Goal: Find specific page/section: Find specific page/section

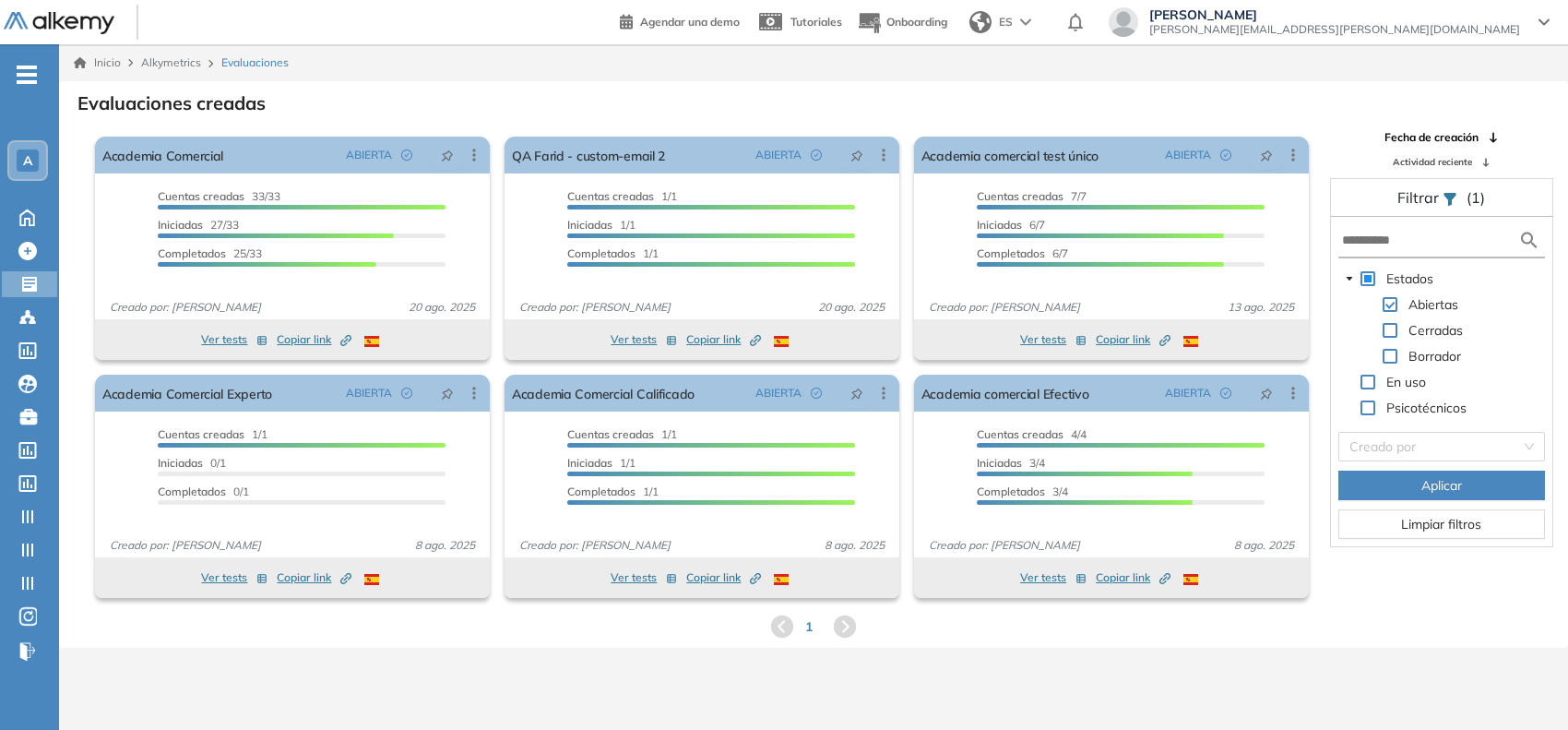
click at [29, 160] on span "A" at bounding box center [28, 160] width 10 height 14
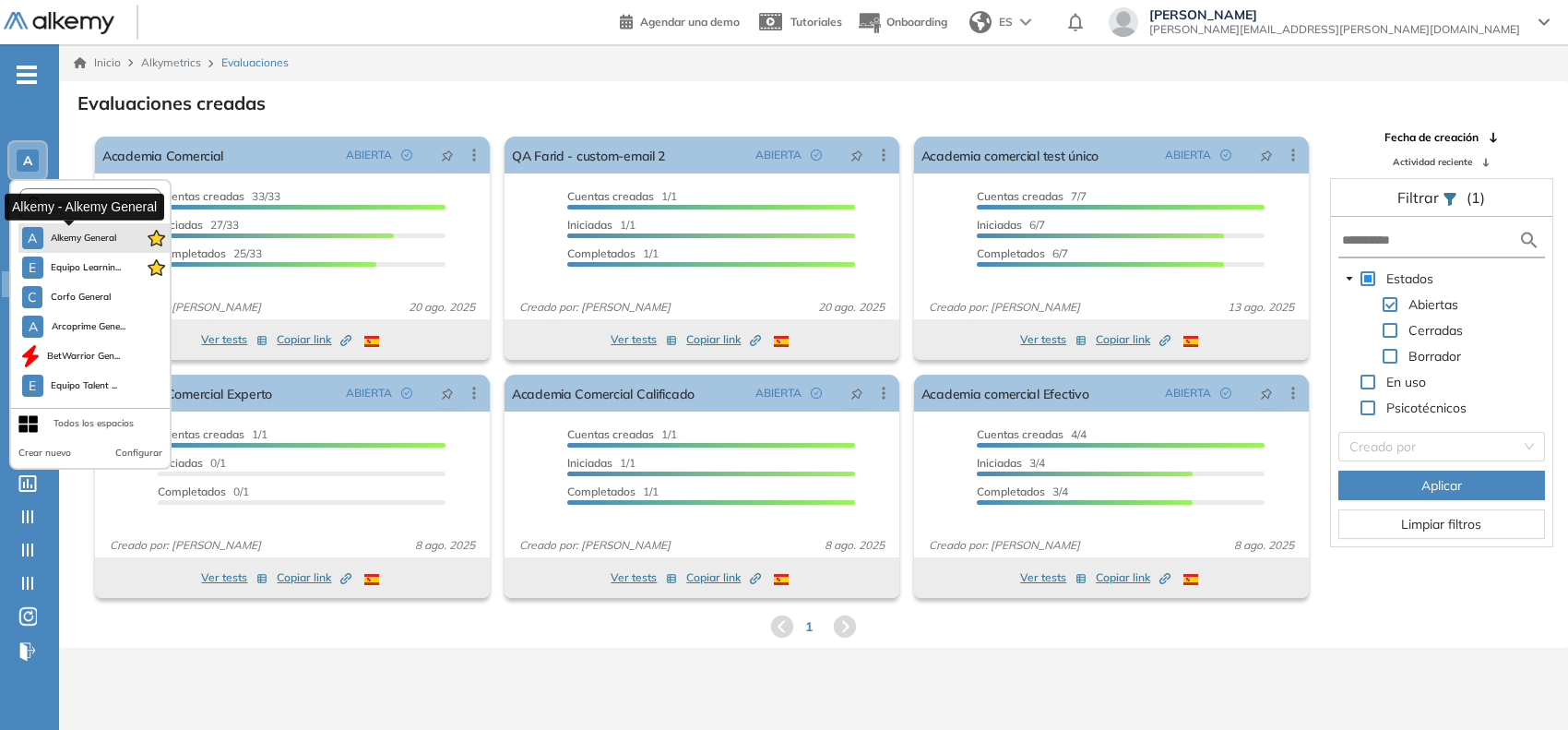
click at [72, 227] on button "A Alkemy General" at bounding box center [69, 237] width 95 height 22
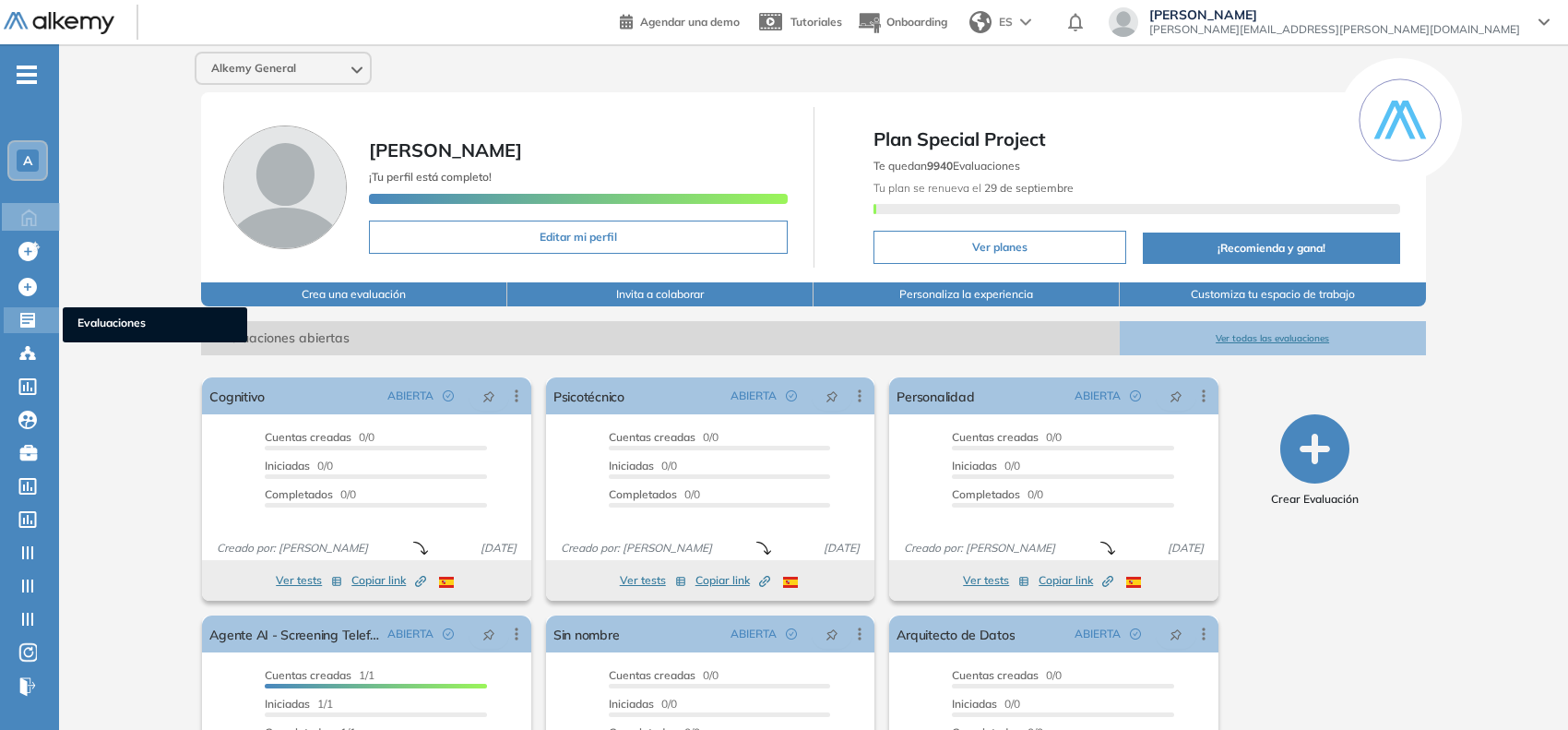
click at [23, 315] on icon at bounding box center [27, 320] width 18 height 18
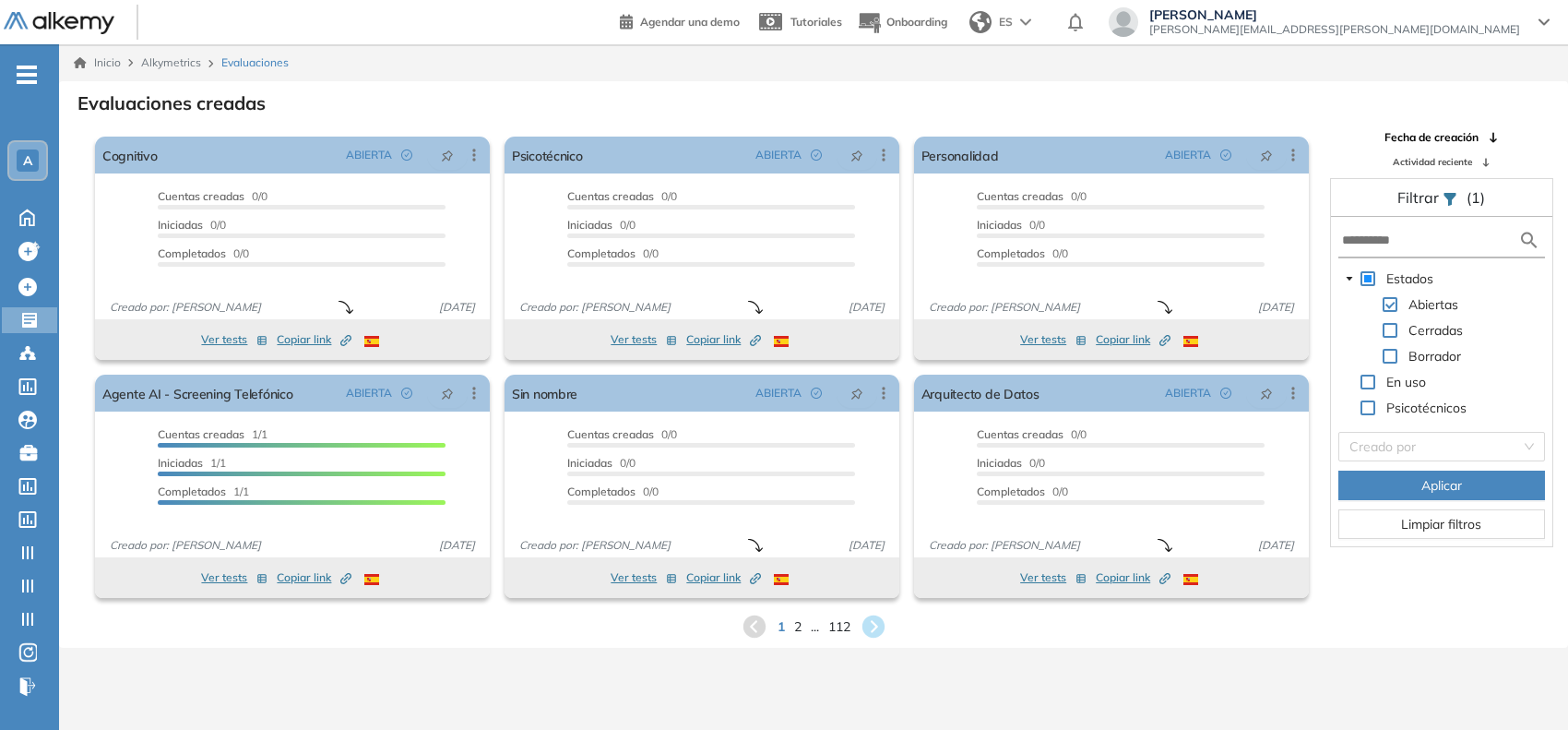
click at [1356, 229] on form at bounding box center [1442, 241] width 207 height 34
click at [1367, 236] on input "text" at bounding box center [1430, 240] width 176 height 19
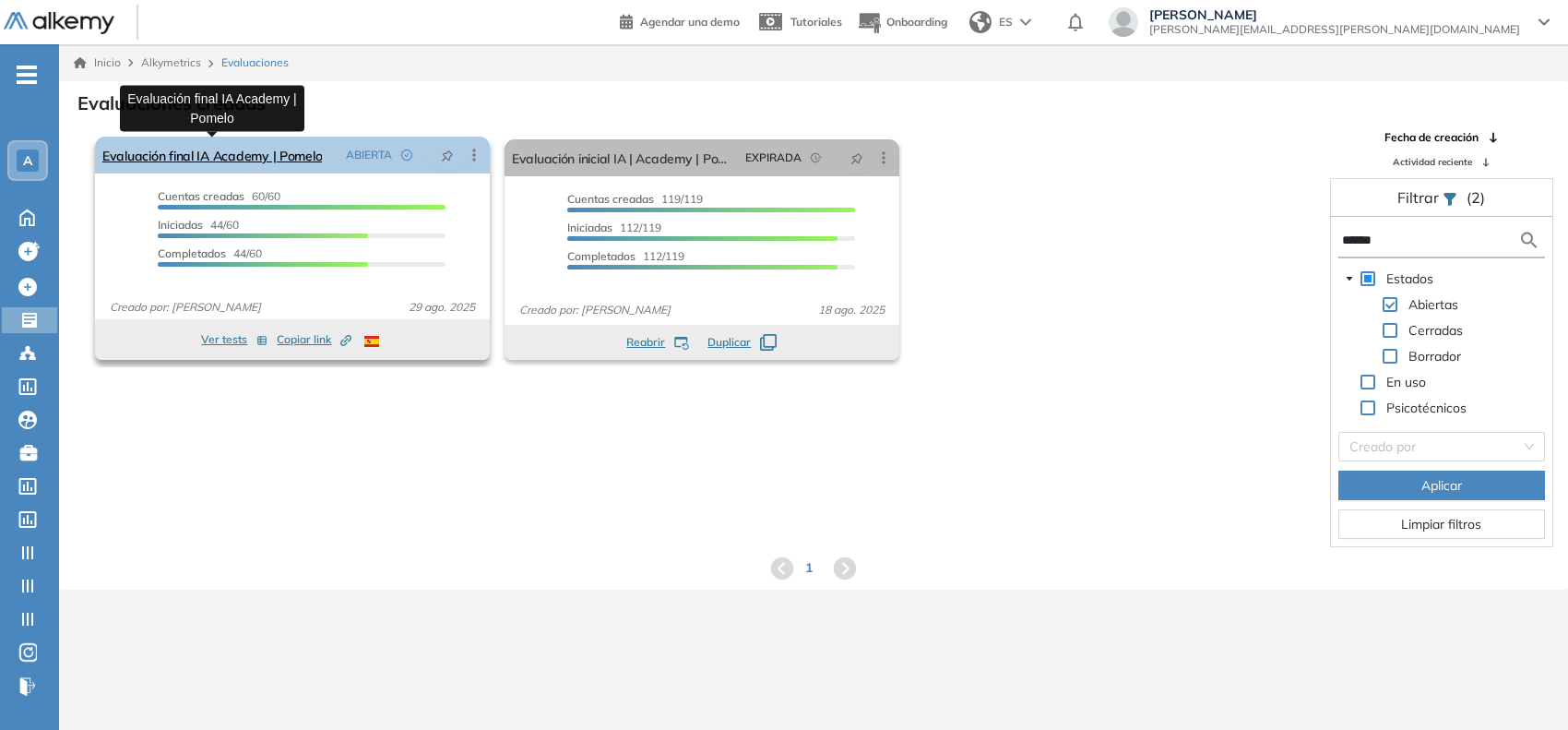
type input "******"
click at [299, 144] on link "Evaluación final IA Academy | Pomelo" at bounding box center [211, 155] width 219 height 37
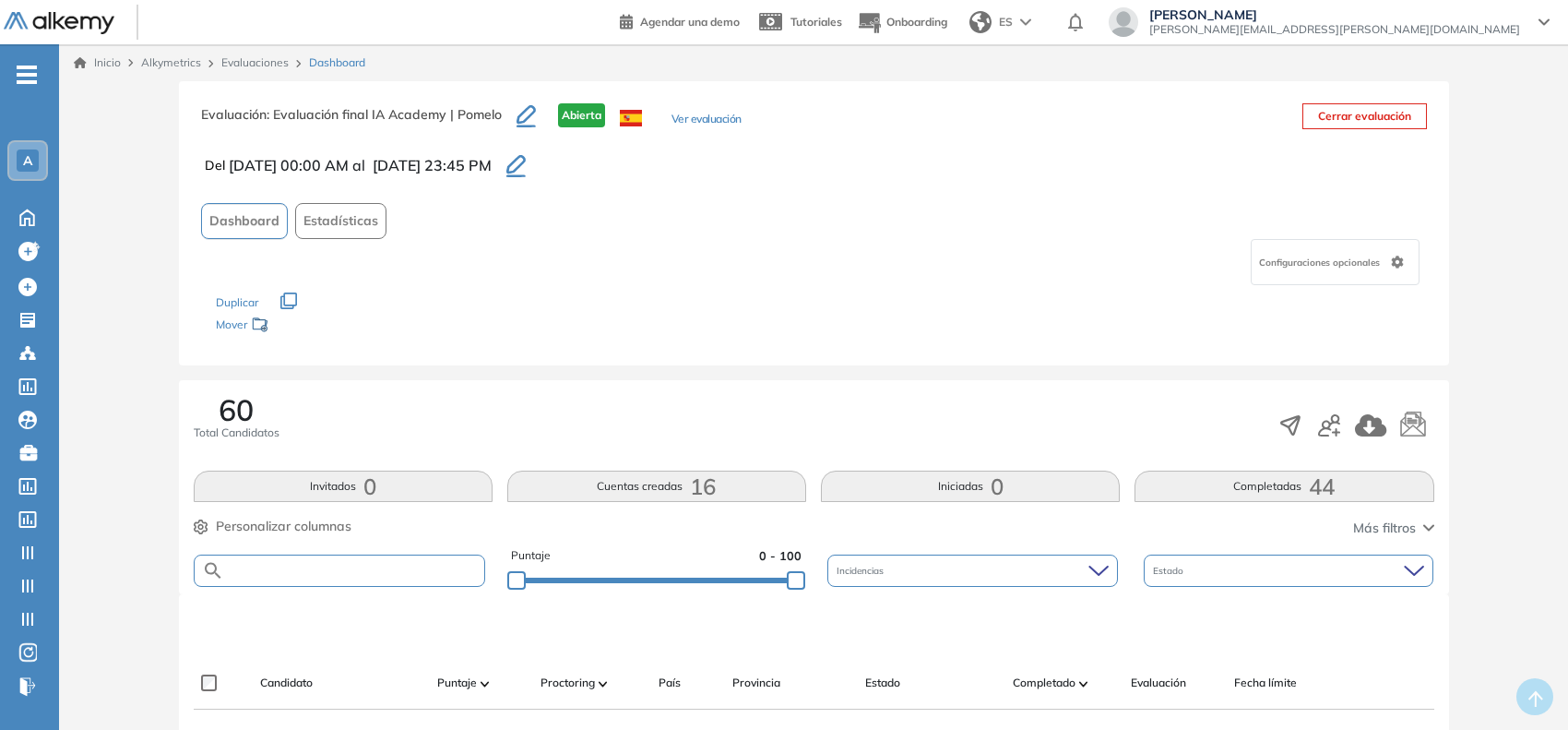
click at [366, 564] on input "text" at bounding box center [354, 570] width 260 height 13
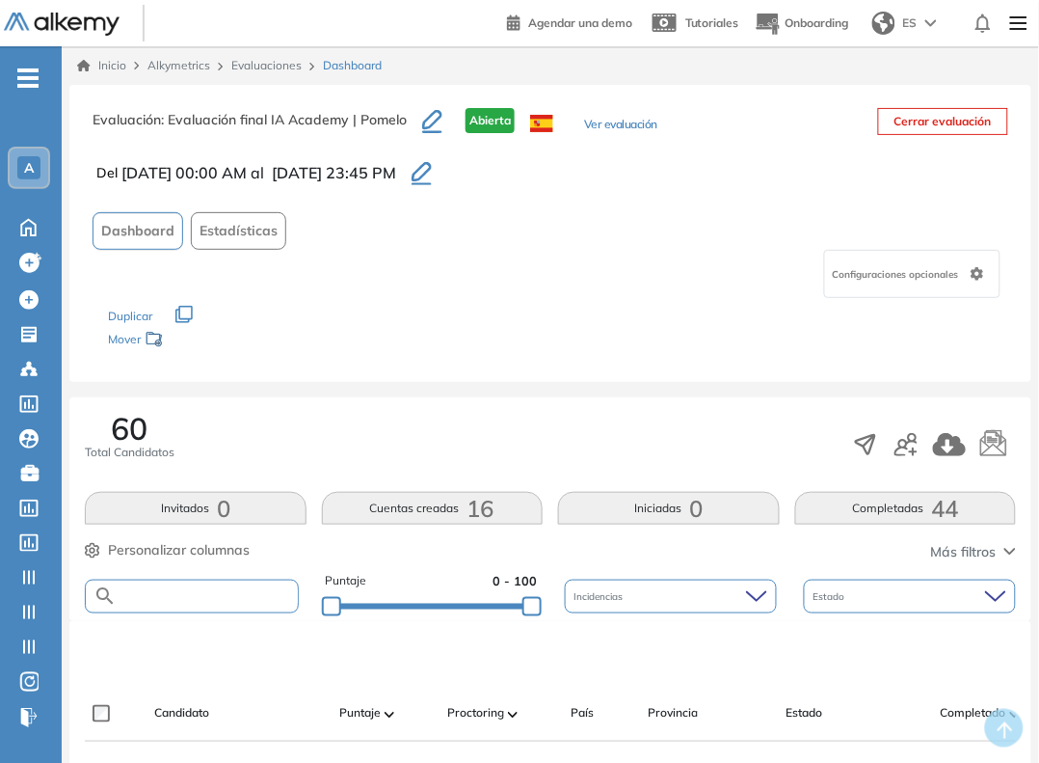
click at [212, 595] on input "text" at bounding box center [207, 596] width 181 height 14
type input "*******"
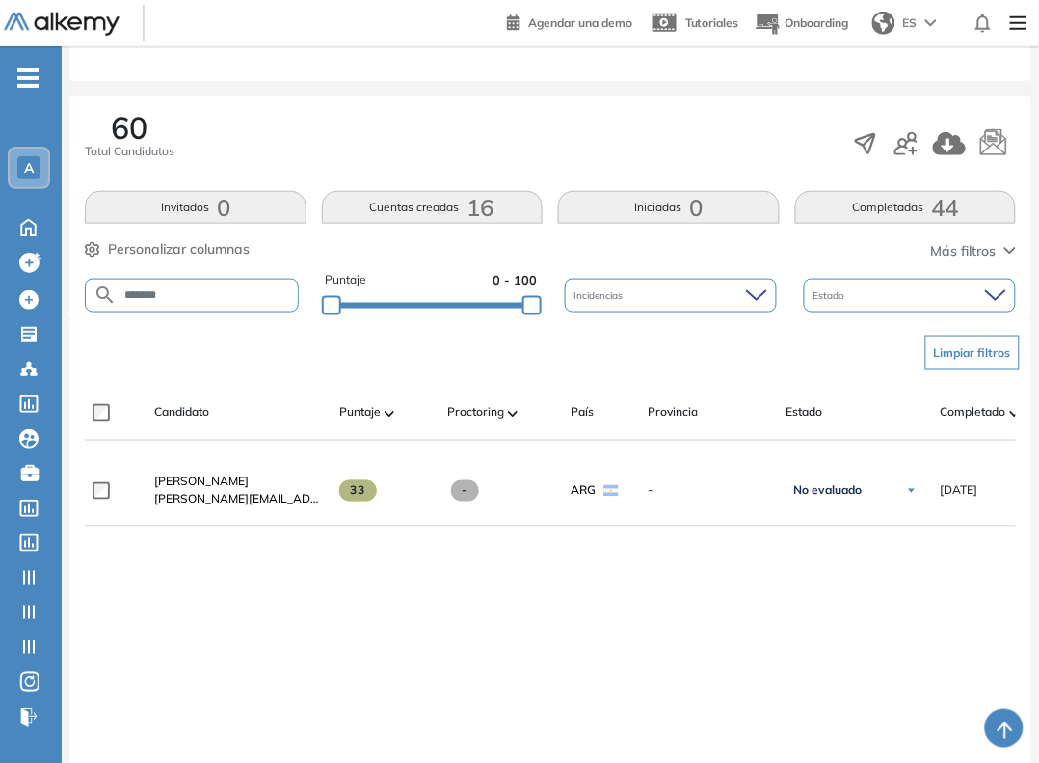
scroll to position [304, 0]
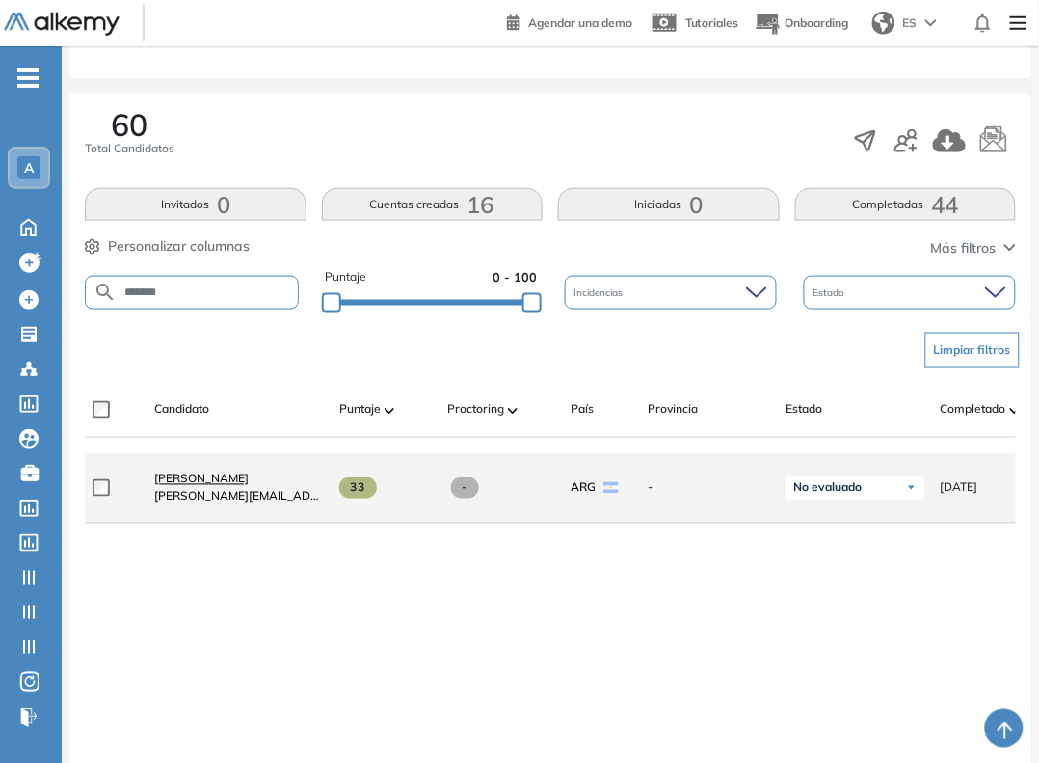
click at [215, 484] on span "[PERSON_NAME]" at bounding box center [201, 478] width 94 height 14
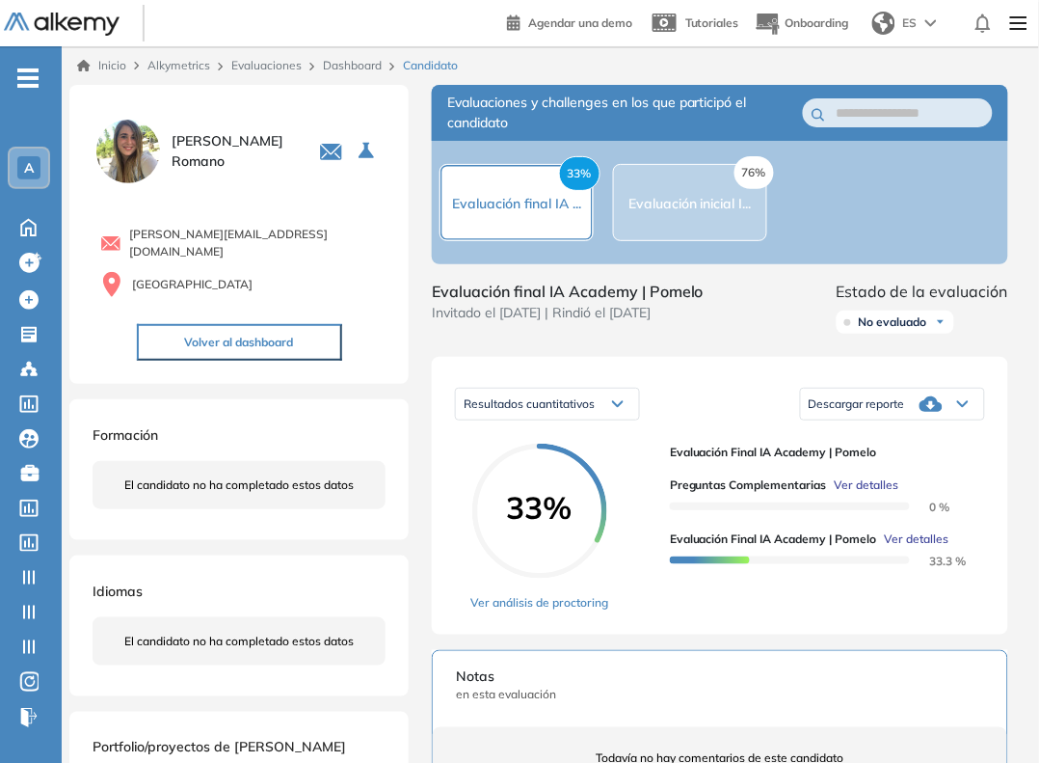
click at [924, 547] on span "Ver detalles" at bounding box center [917, 538] width 65 height 17
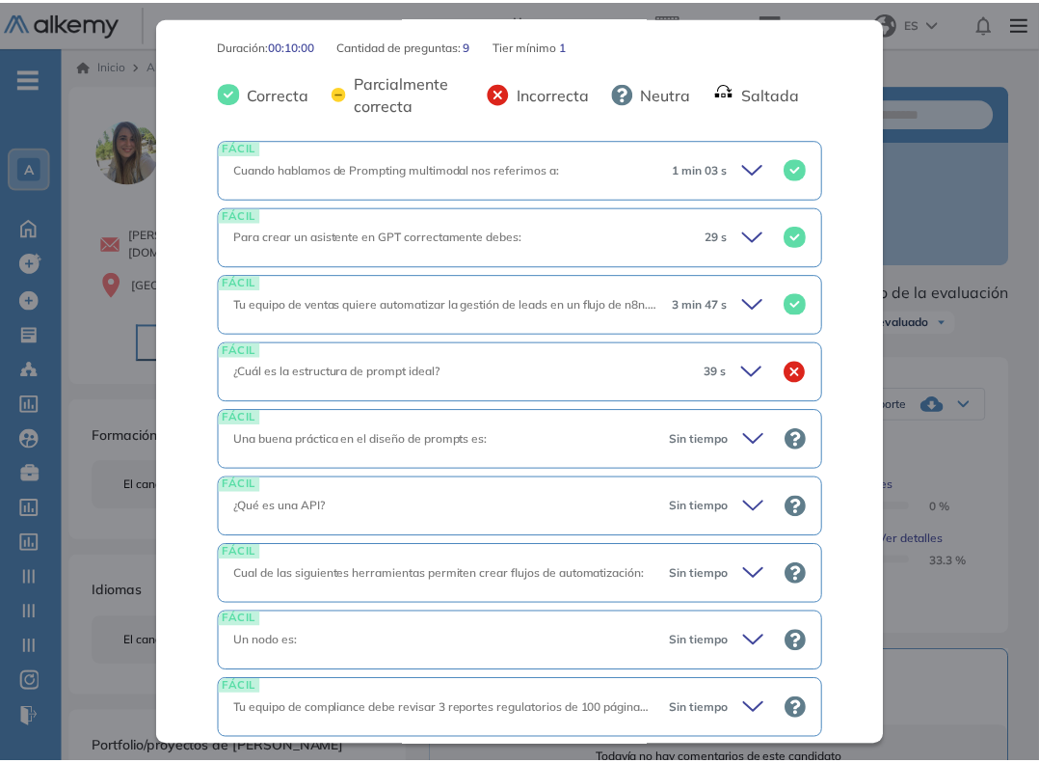
scroll to position [434, 0]
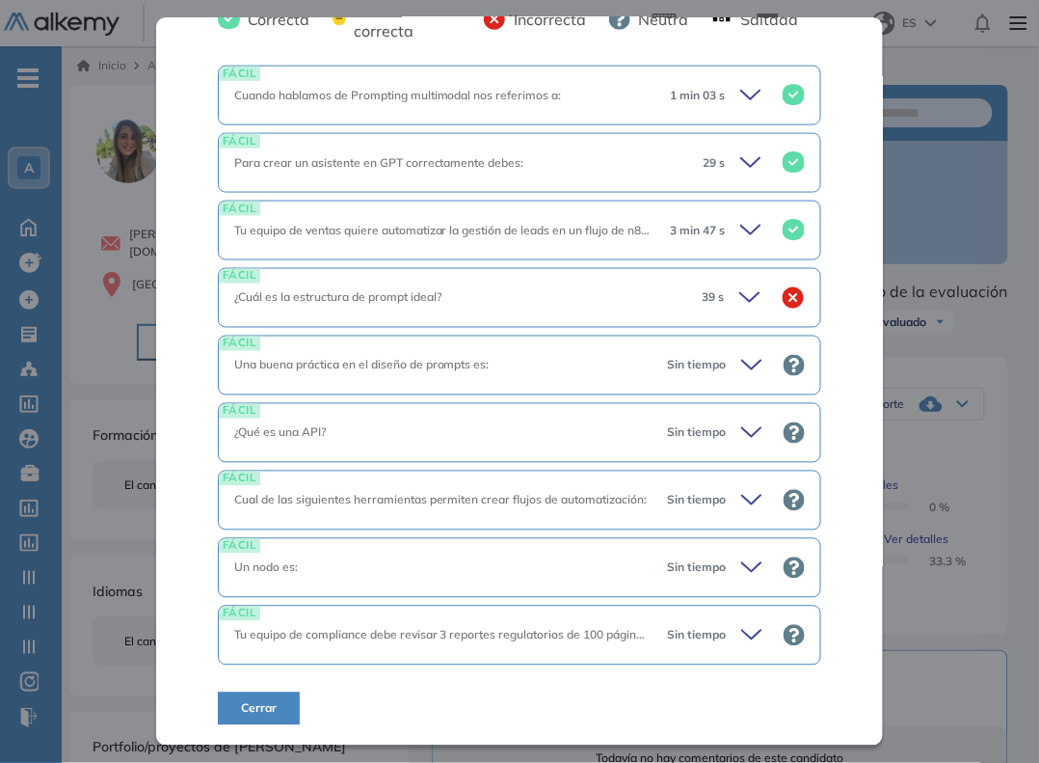
click at [982, 429] on div "Evaluación final IA Academy | Pomelo Integrador Idiomas Objetivos IA Final Pome…" at bounding box center [551, 673] width 978 height 1176
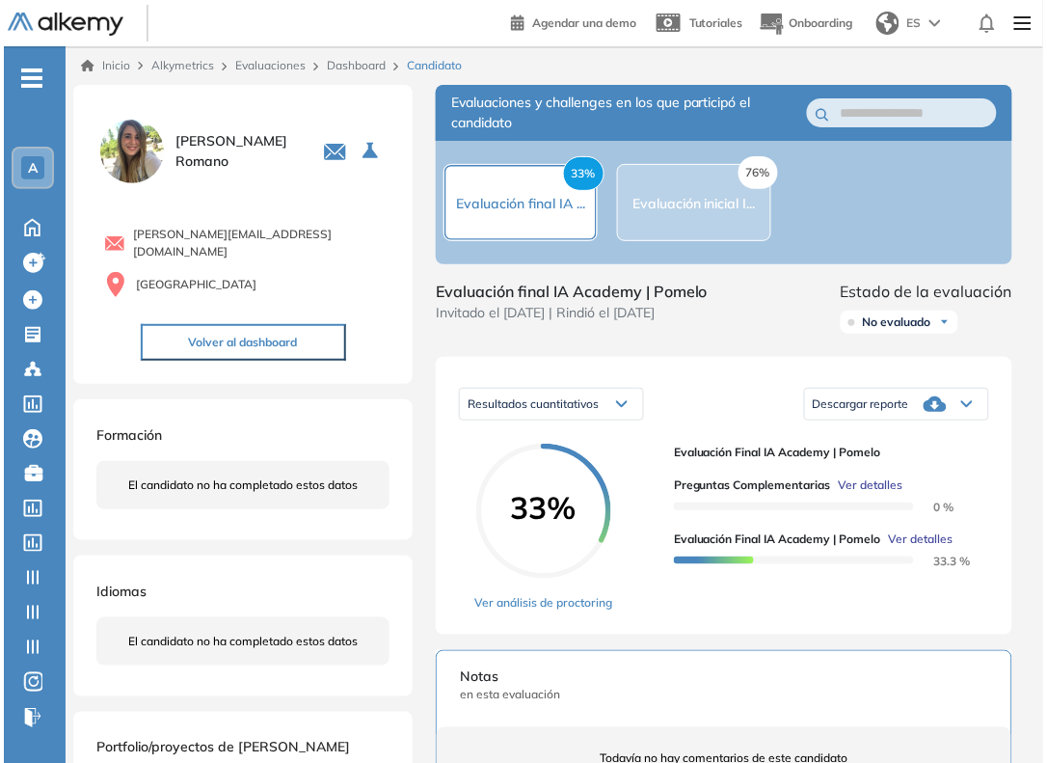
scroll to position [94, 0]
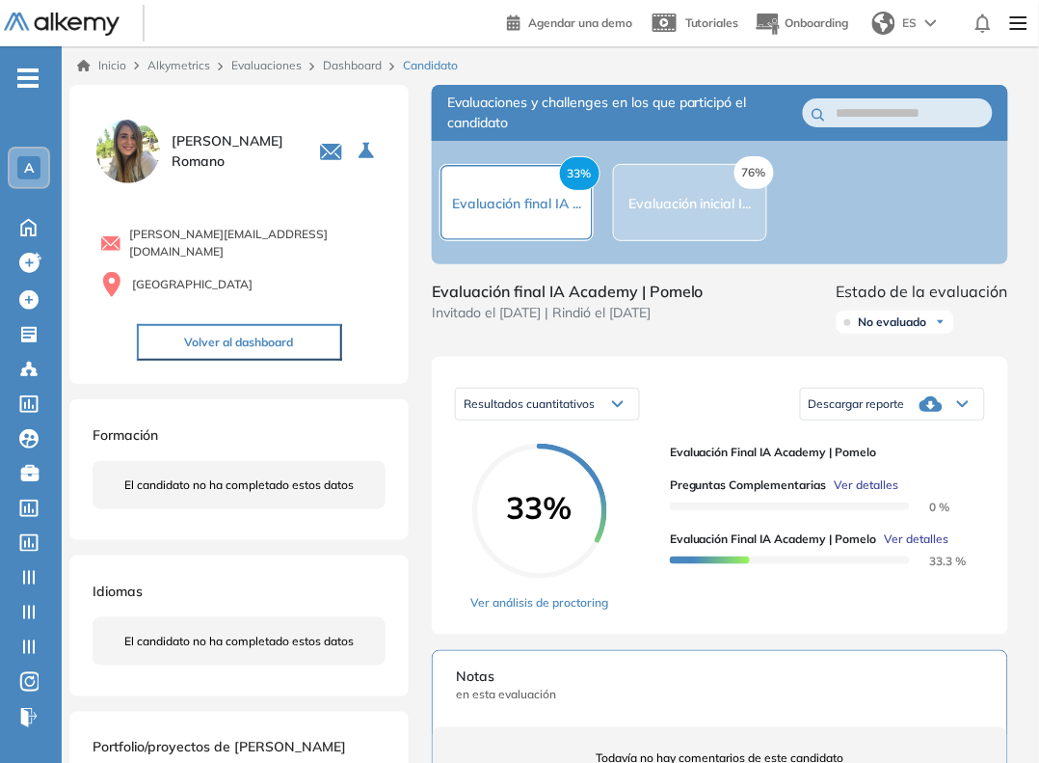
click at [856, 488] on span "Ver detalles" at bounding box center [867, 484] width 65 height 17
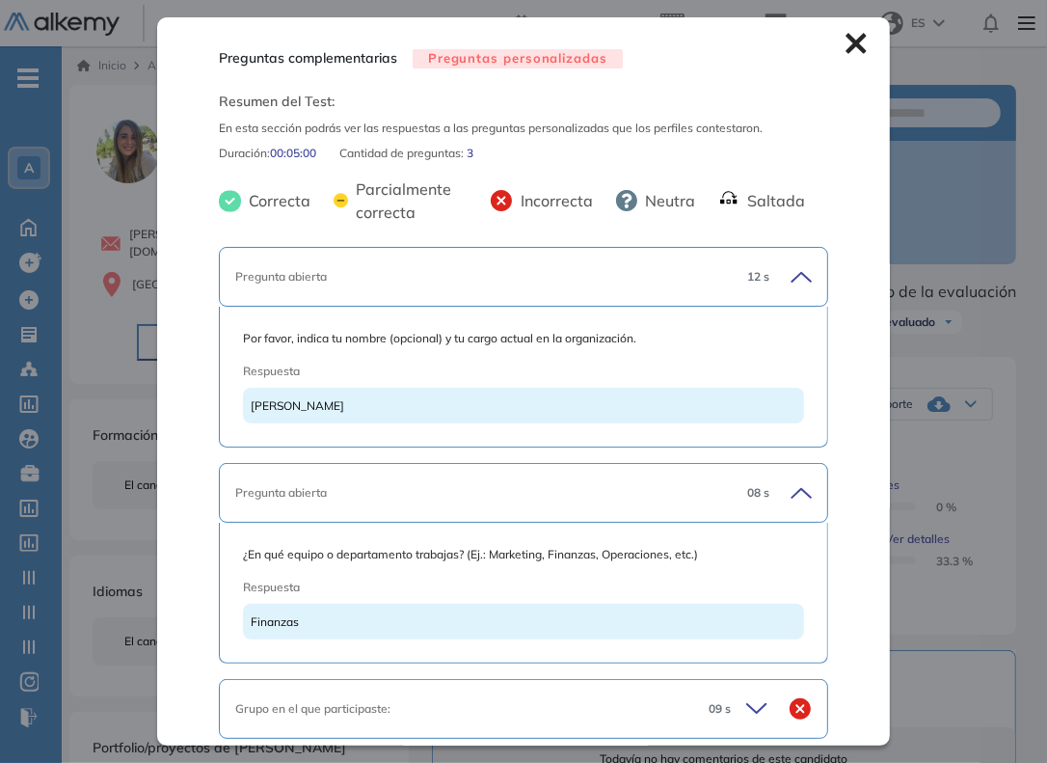
scroll to position [73, 0]
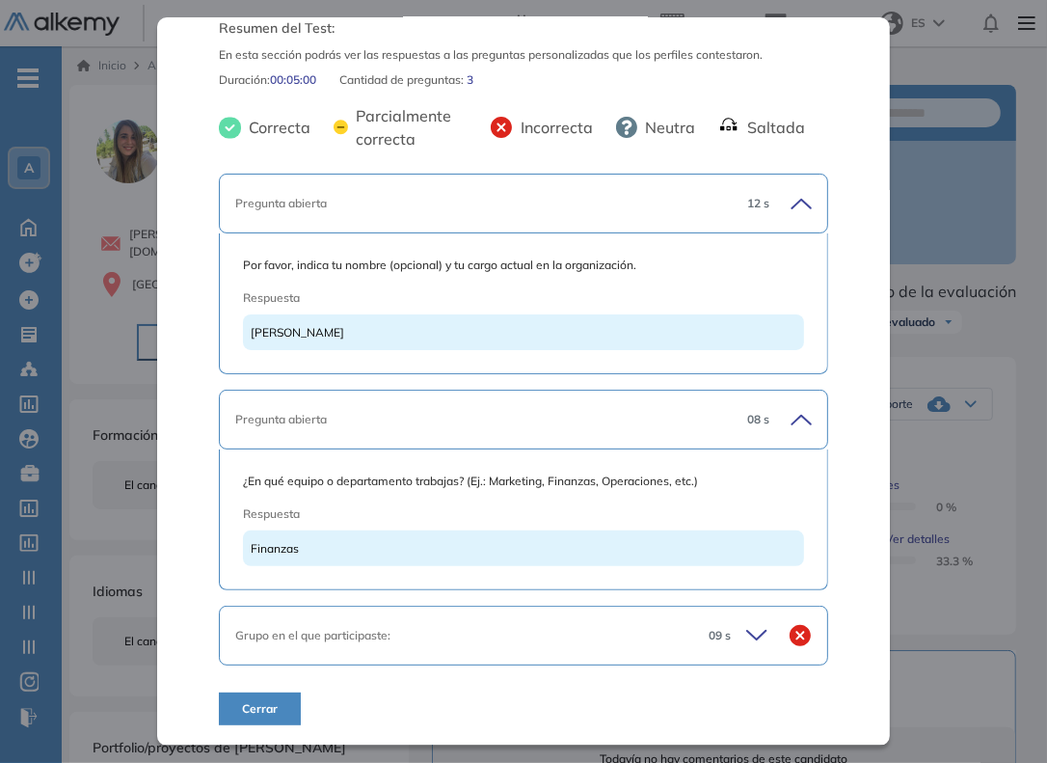
click at [746, 634] on icon at bounding box center [759, 635] width 27 height 27
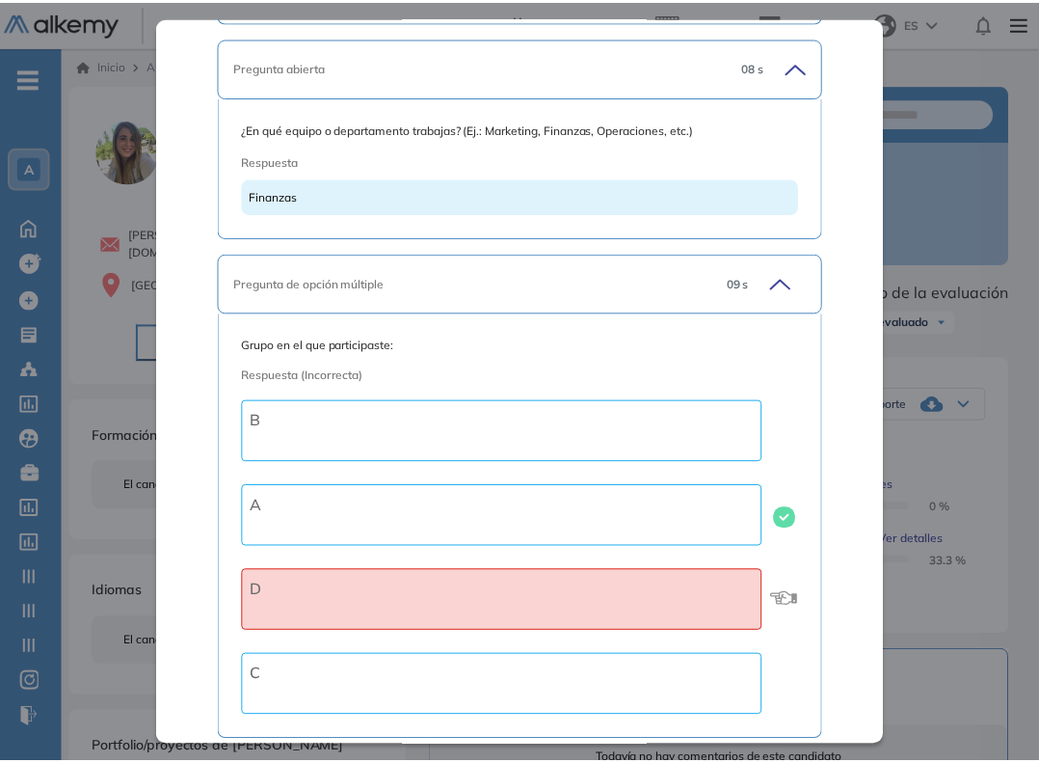
scroll to position [508, 0]
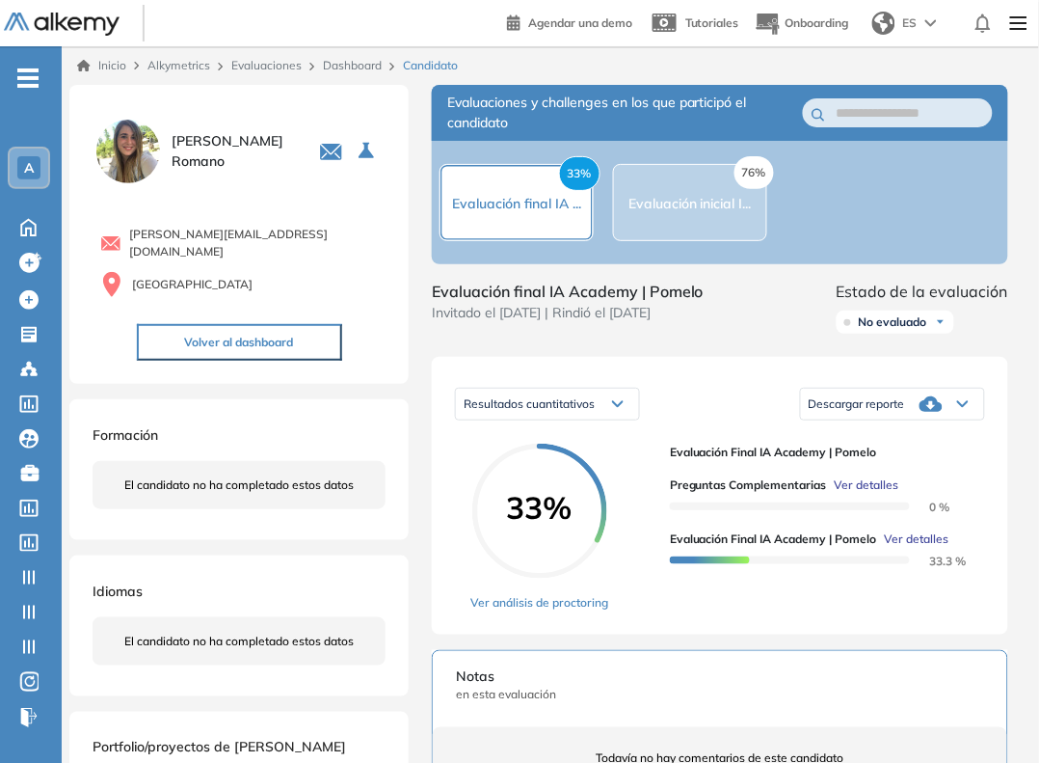
click at [926, 490] on div "Preguntas complementarias Preguntas personalizadas Resumen del Test: En esta se…" at bounding box center [551, 673] width 978 height 1176
click at [350, 68] on link "Dashboard" at bounding box center [352, 65] width 59 height 14
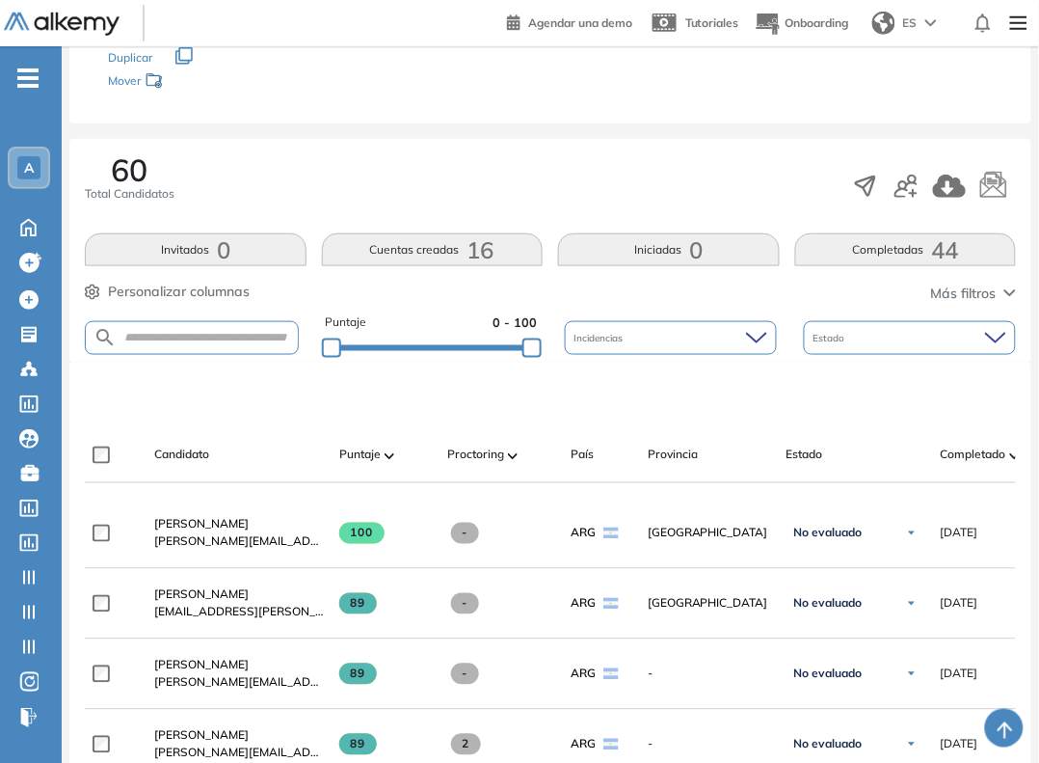
scroll to position [260, 0]
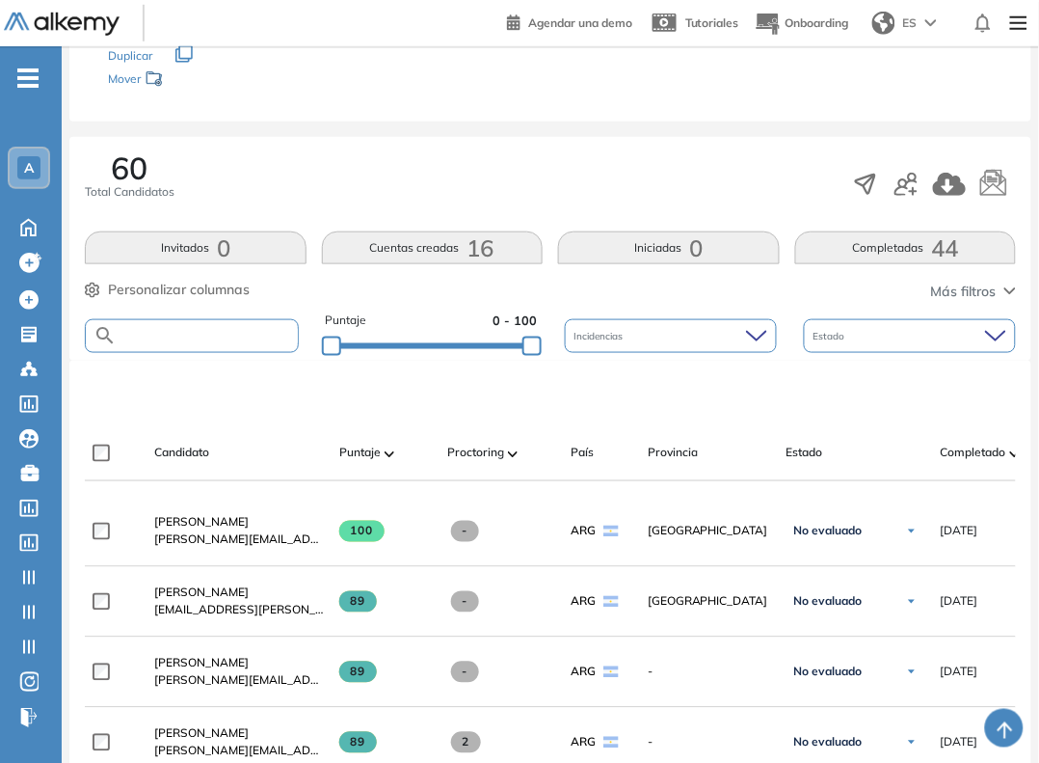
click at [231, 335] on input "text" at bounding box center [207, 336] width 181 height 14
type input "*******"
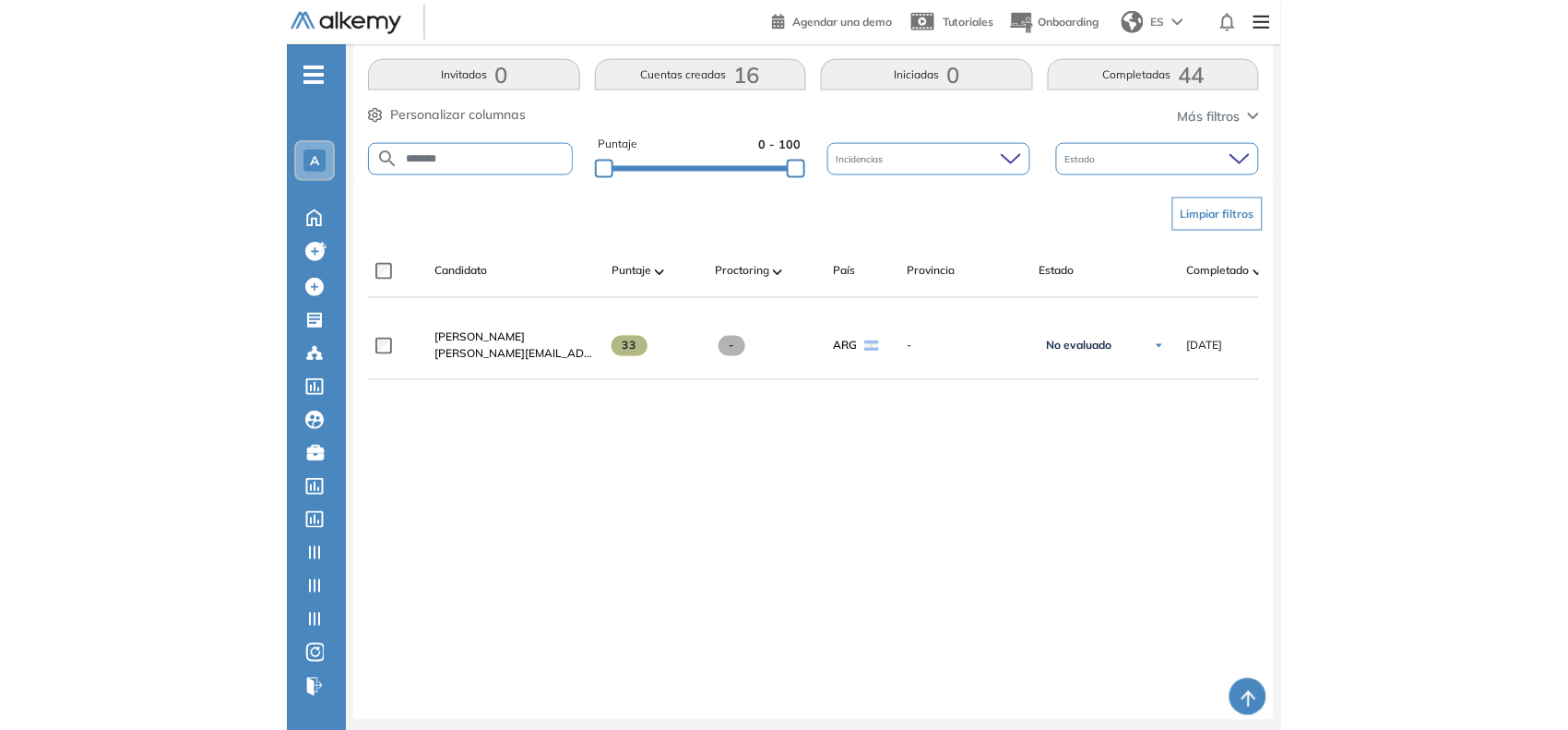
scroll to position [412, 0]
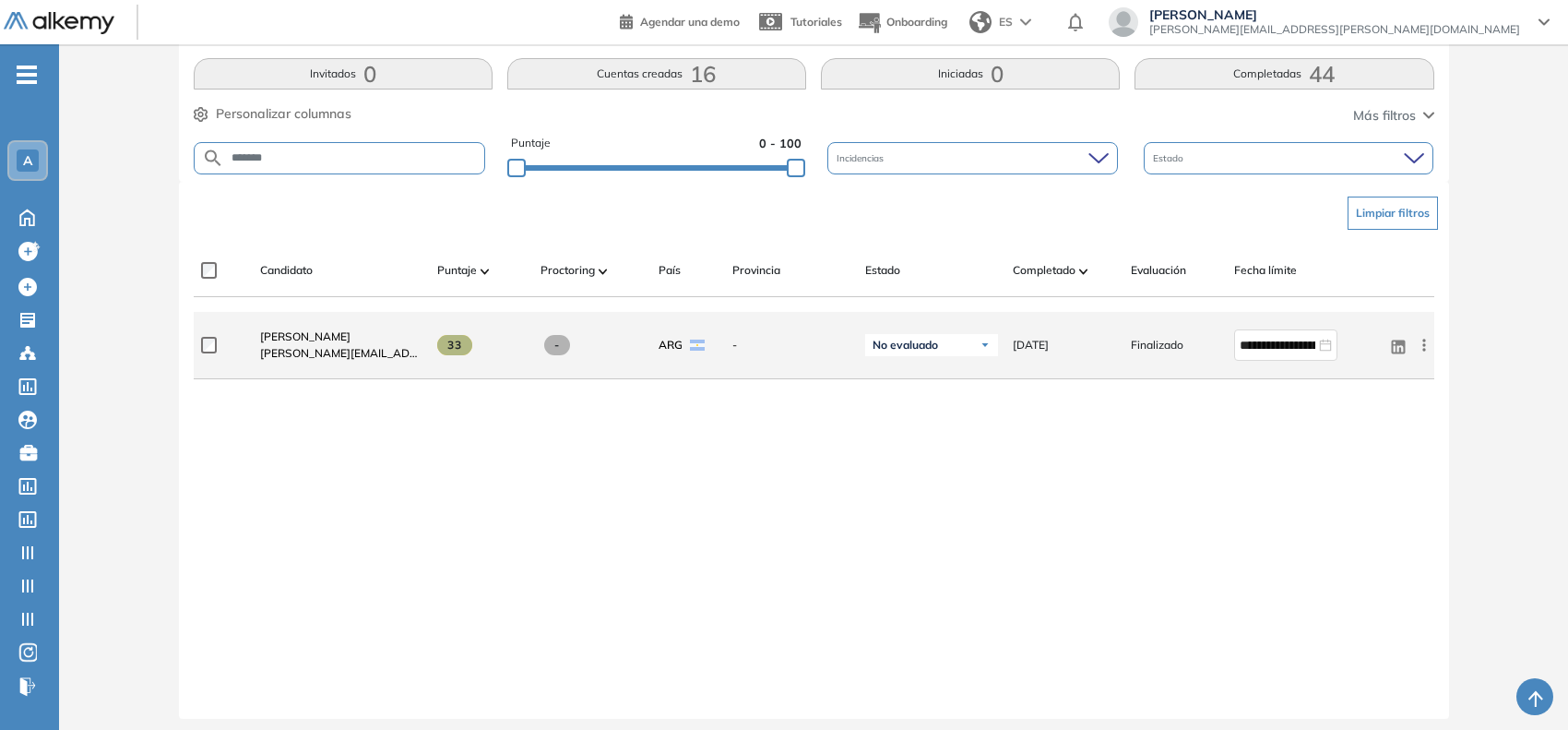
click at [1423, 348] on icon at bounding box center [1424, 344] width 3 height 12
click at [1357, 531] on span "Reiniciar" at bounding box center [1356, 527] width 55 height 16
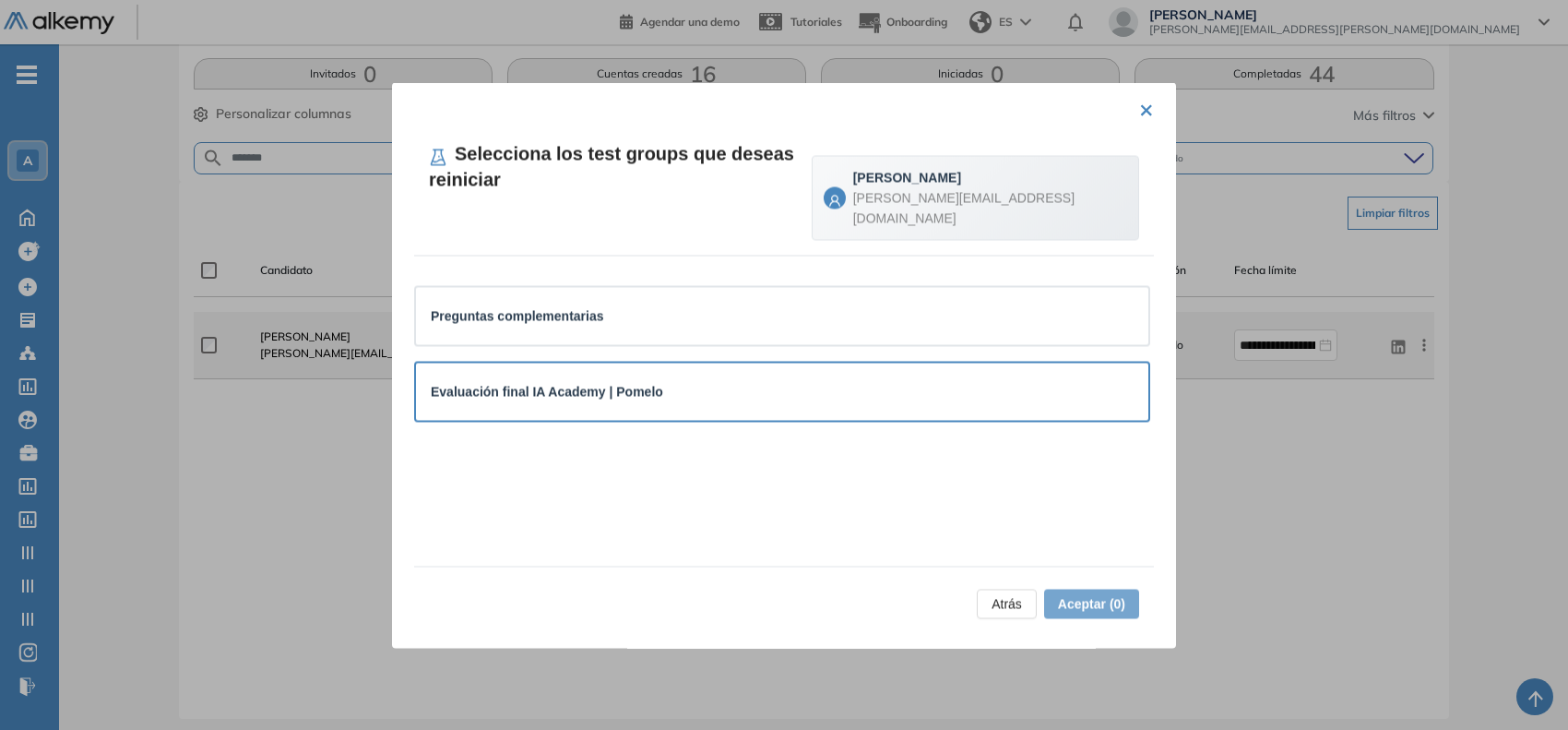
click at [679, 381] on div "Evaluación final IA Academy | Pomelo" at bounding box center [782, 390] width 703 height 20
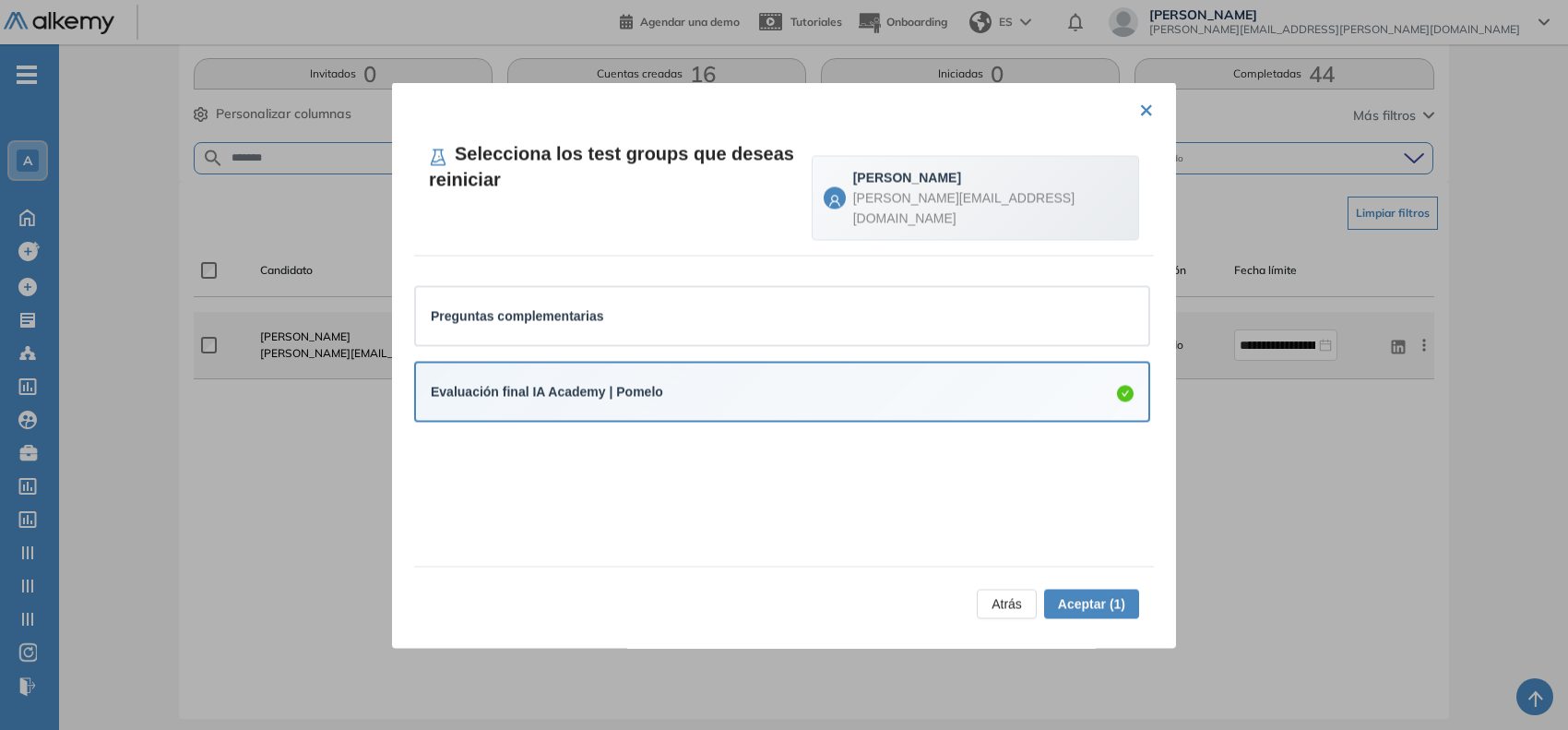
click at [1059, 607] on span "Aceptar (1)" at bounding box center [1092, 603] width 67 height 20
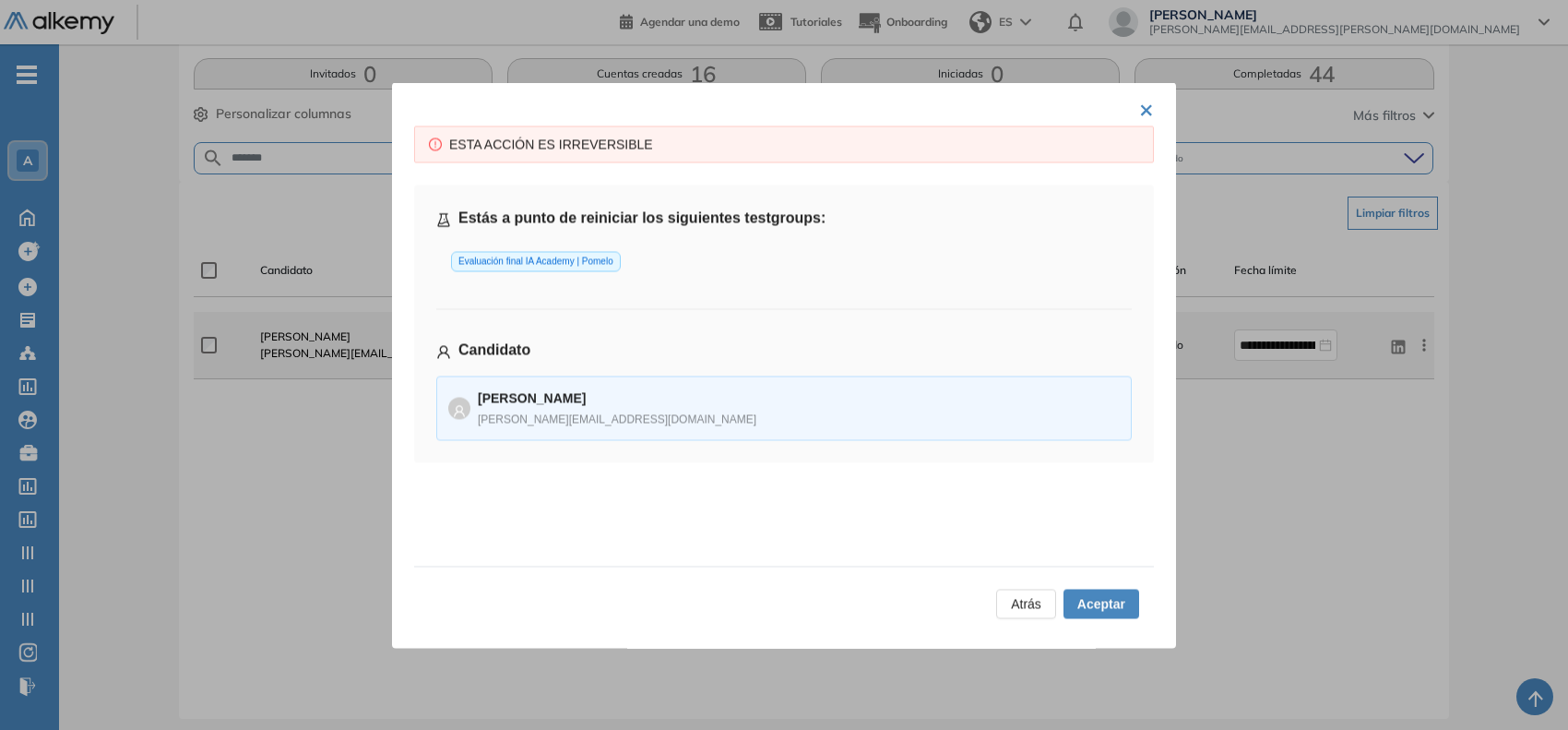
click at [1102, 597] on span "Aceptar" at bounding box center [1101, 603] width 48 height 20
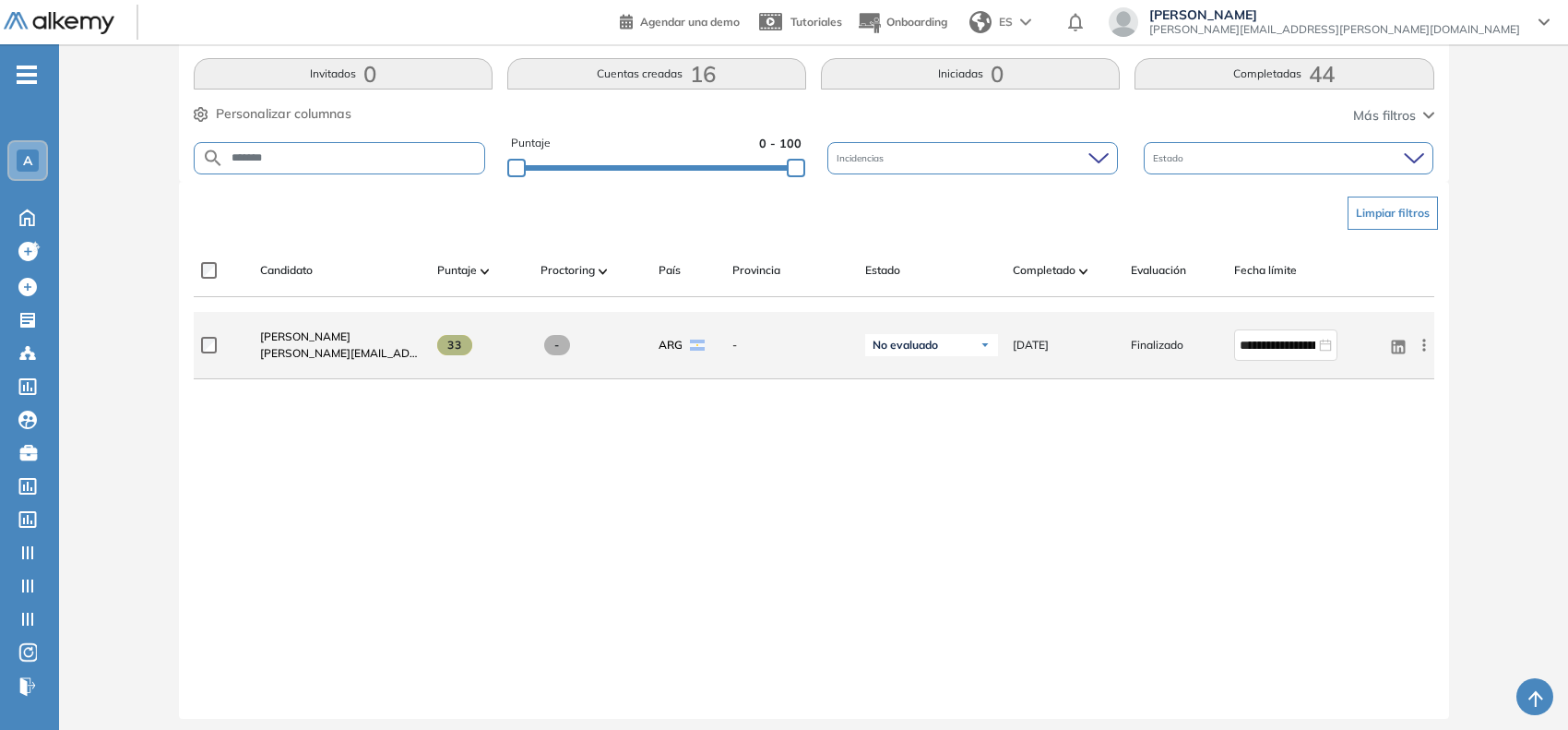
click at [42, 143] on div "A" at bounding box center [28, 160] width 37 height 37
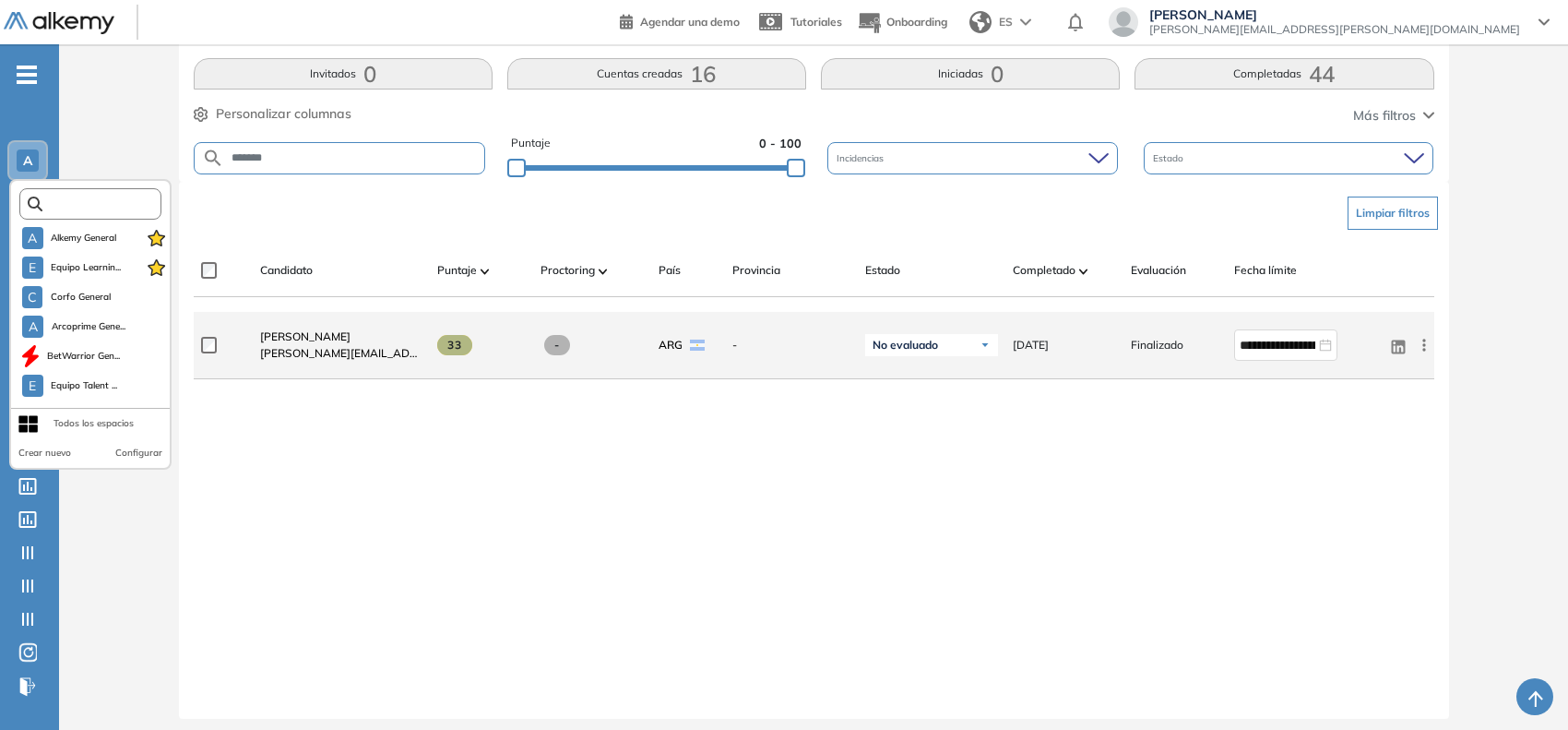
click at [57, 197] on input "text" at bounding box center [96, 204] width 107 height 13
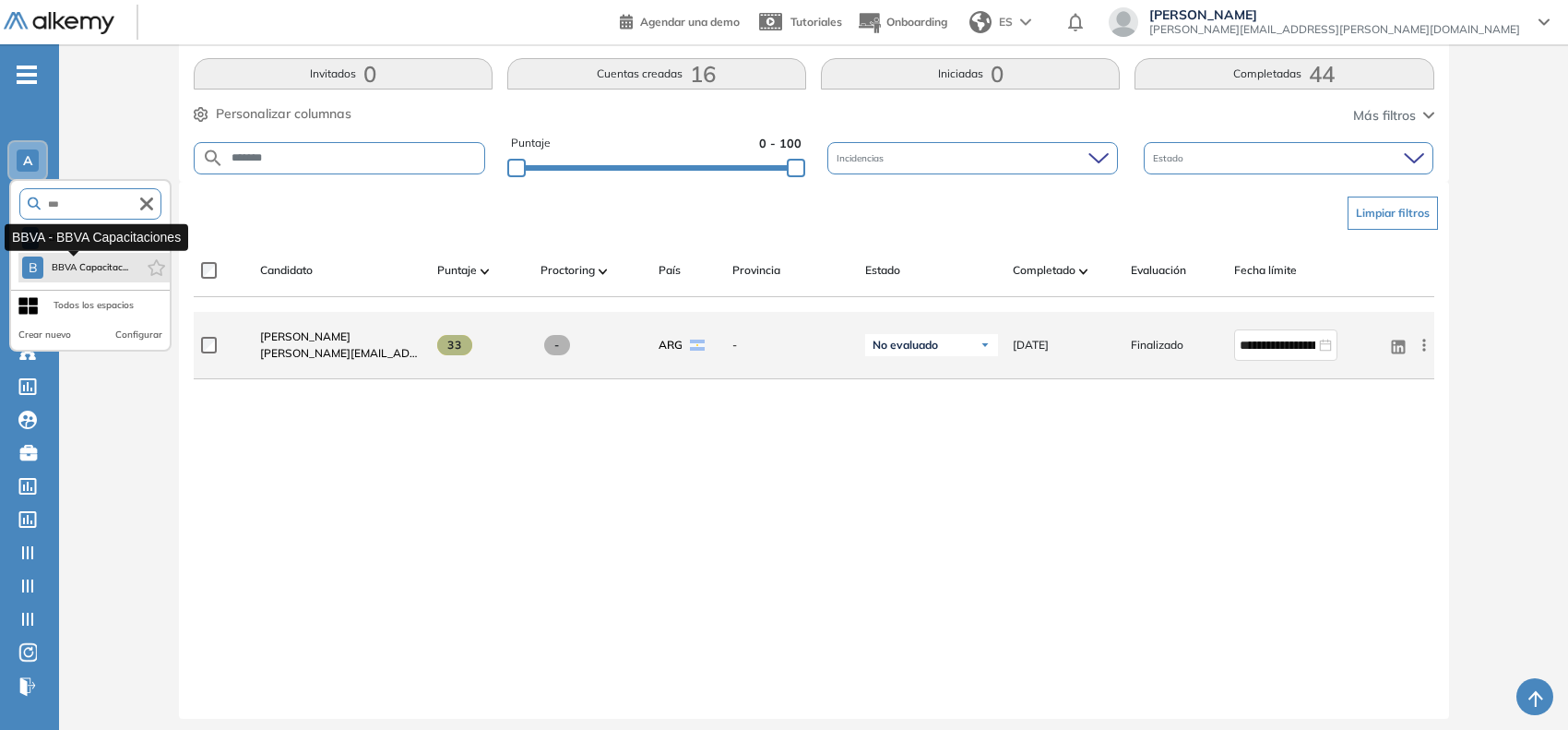
type input "***"
click at [81, 274] on button "B BBVA Capacitac..." at bounding box center [75, 267] width 106 height 22
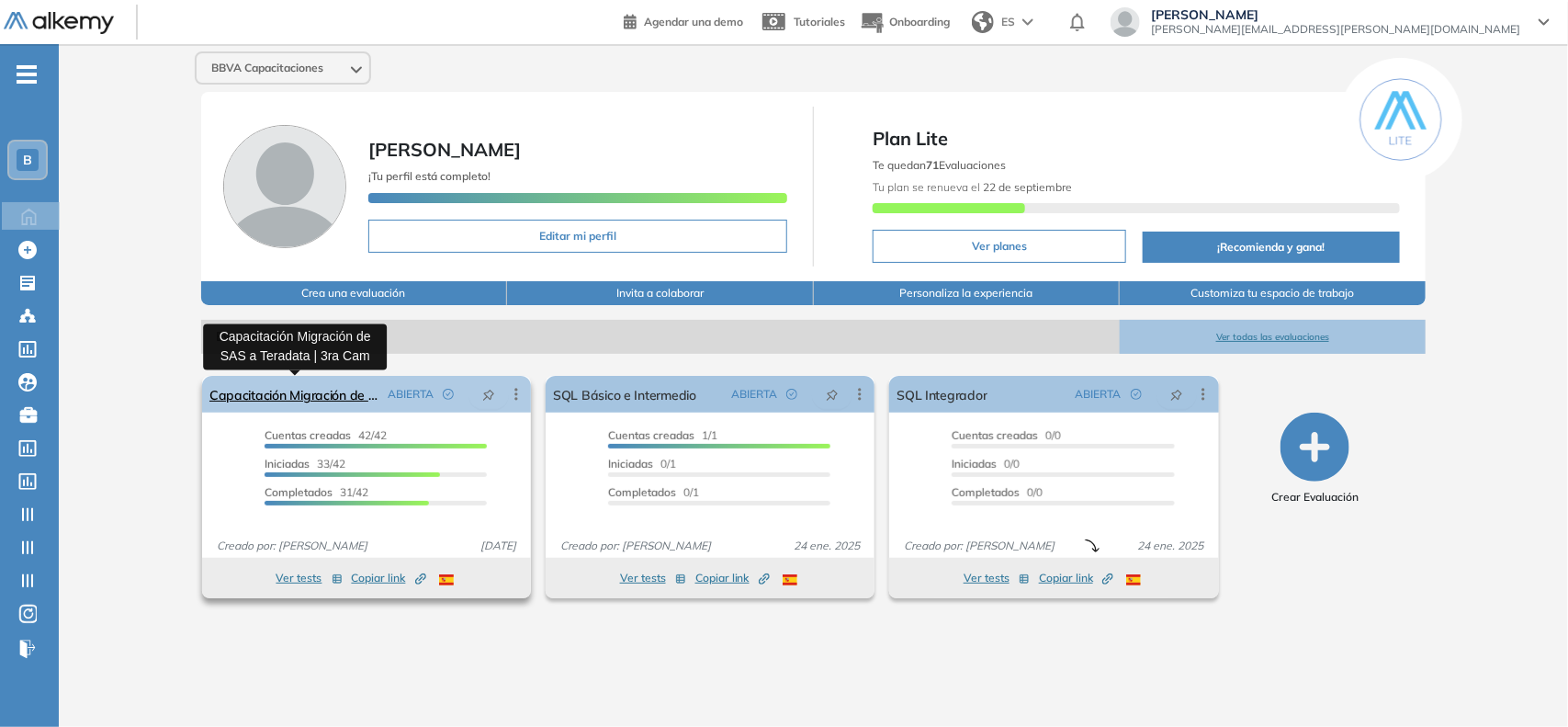
click at [332, 383] on link "Capacitación Migración de SAS a Teradata | 3ra Cam" at bounding box center [294, 394] width 171 height 37
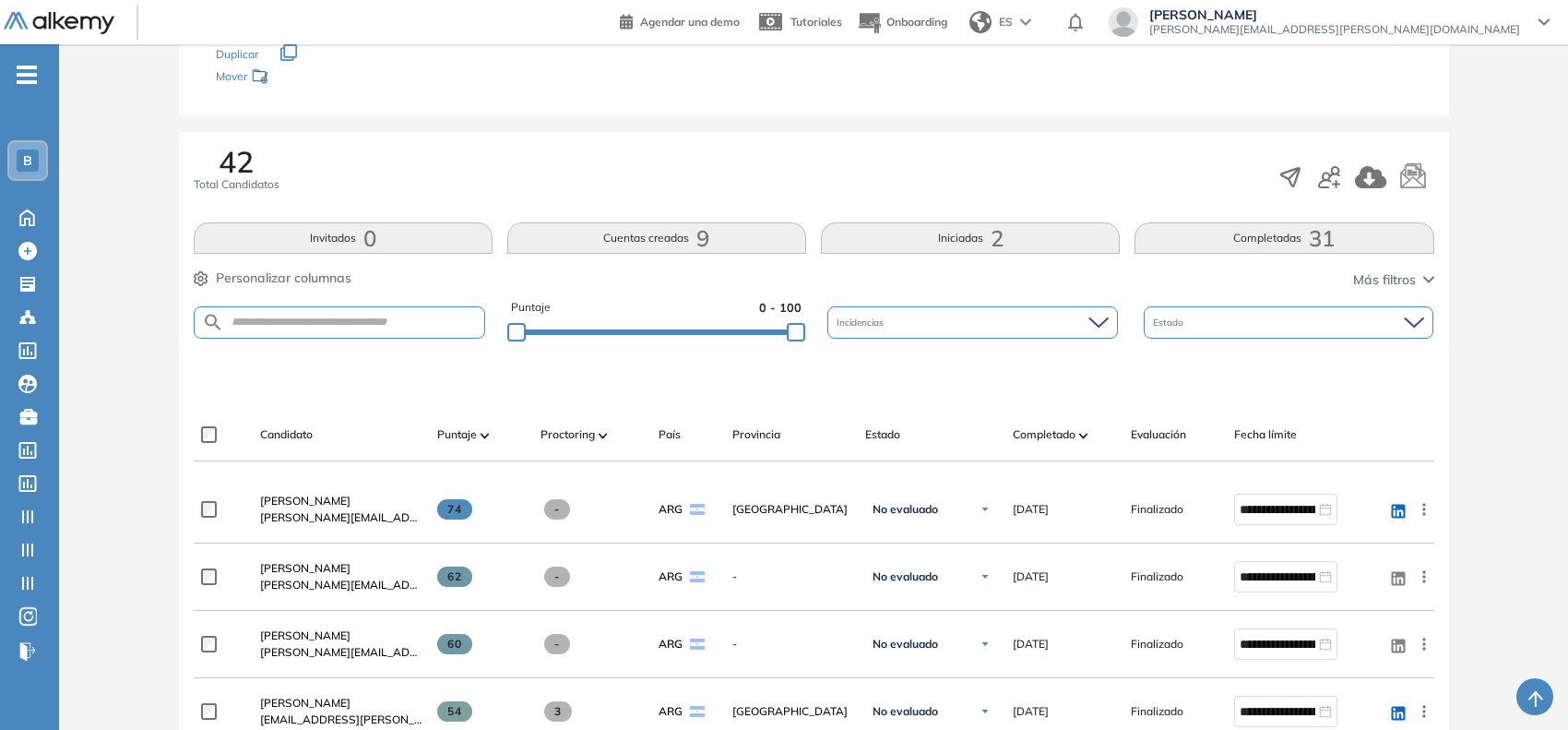
scroll to position [219, 0]
click at [373, 314] on input "text" at bounding box center [354, 321] width 260 height 13
type input "***"
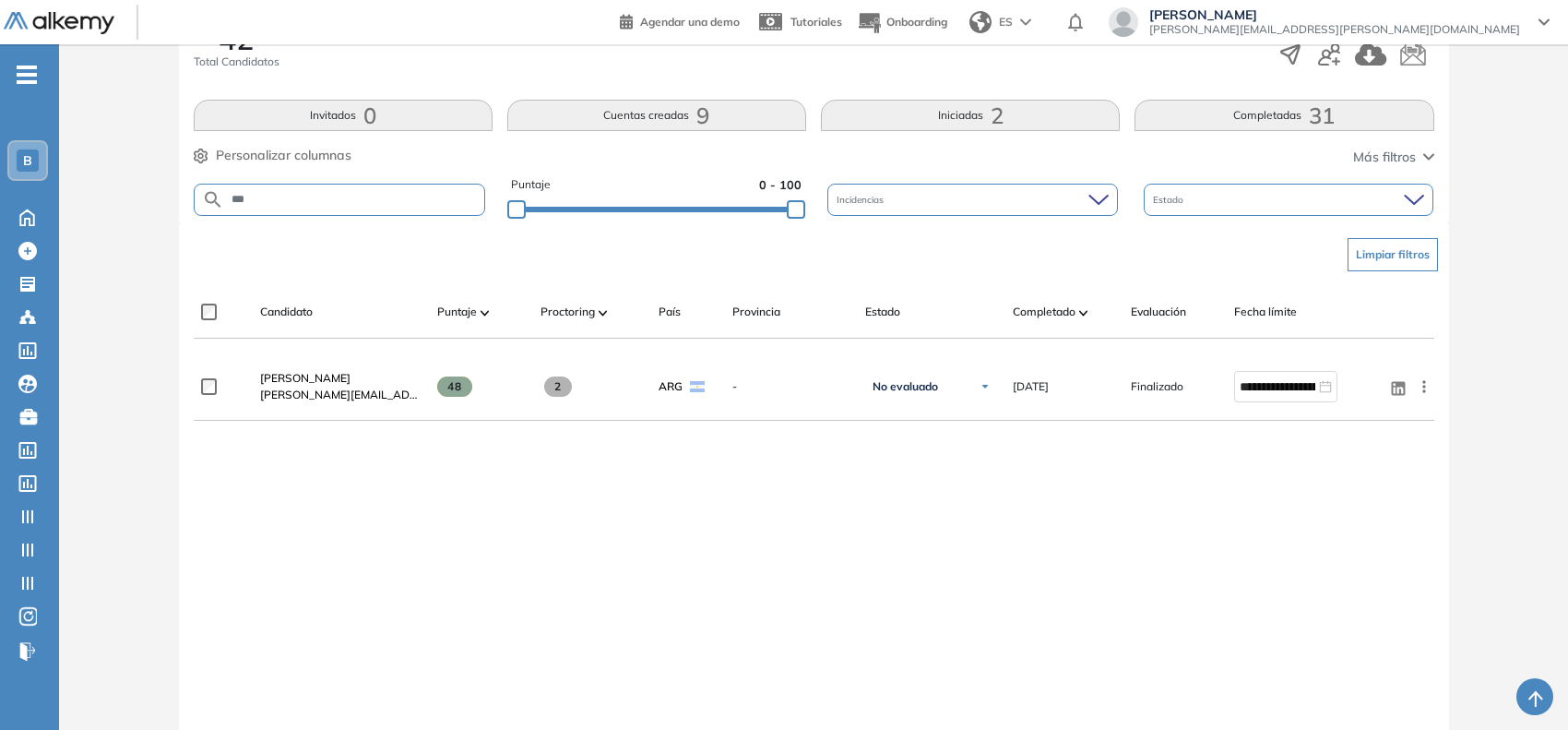
scroll to position [343, 0]
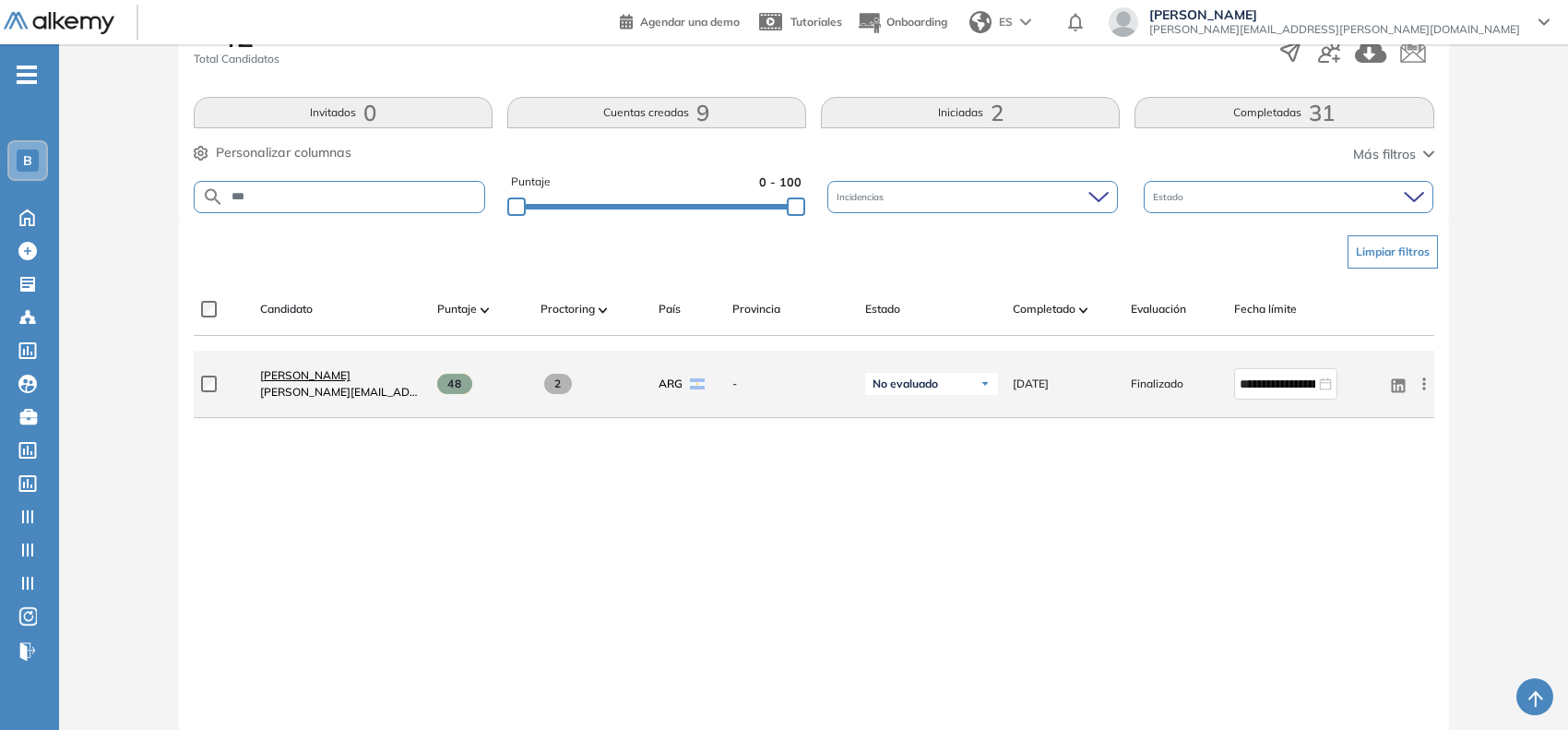
drag, startPoint x: 343, startPoint y: 384, endPoint x: 348, endPoint y: 374, distance: 11.2
click at [348, 374] on div "[PERSON_NAME] [PERSON_NAME][EMAIL_ADDRESS][DOMAIN_NAME]" at bounding box center [342, 384] width 163 height 33
click at [348, 374] on span "[PERSON_NAME]" at bounding box center [305, 375] width 90 height 13
